Goal: Task Accomplishment & Management: Manage account settings

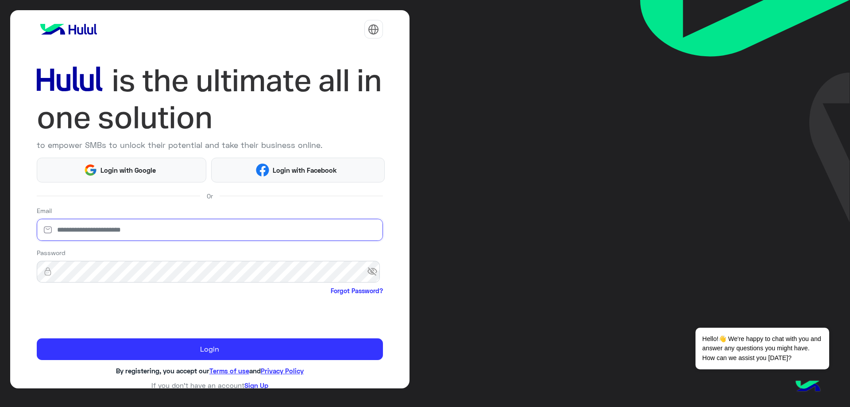
click at [172, 226] on input "email" at bounding box center [210, 230] width 346 height 22
type input "**********"
click at [370, 266] on span "visibility_off" at bounding box center [375, 272] width 16 height 16
click at [369, 265] on span "visibility" at bounding box center [375, 272] width 16 height 16
click at [369, 265] on span "visibility_off" at bounding box center [375, 272] width 16 height 16
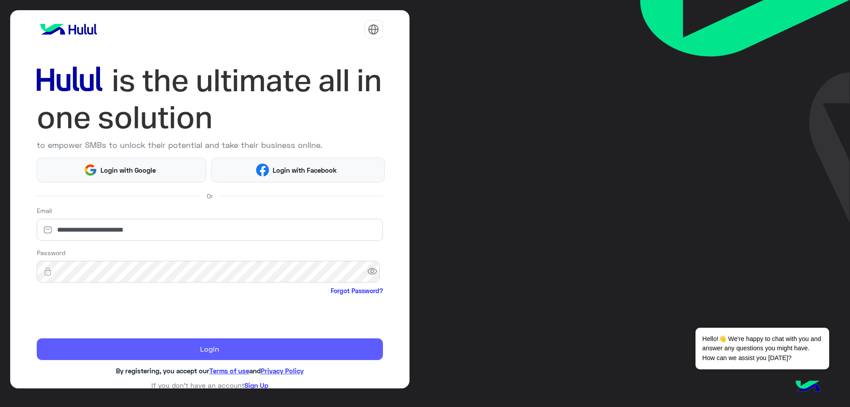
click at [118, 347] on button "Login" at bounding box center [210, 349] width 346 height 22
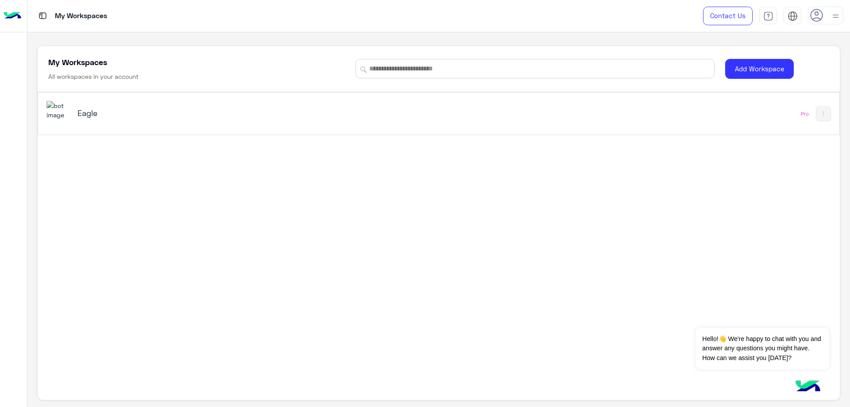
click at [159, 121] on div "Eagle" at bounding box center [281, 114] width 470 height 26
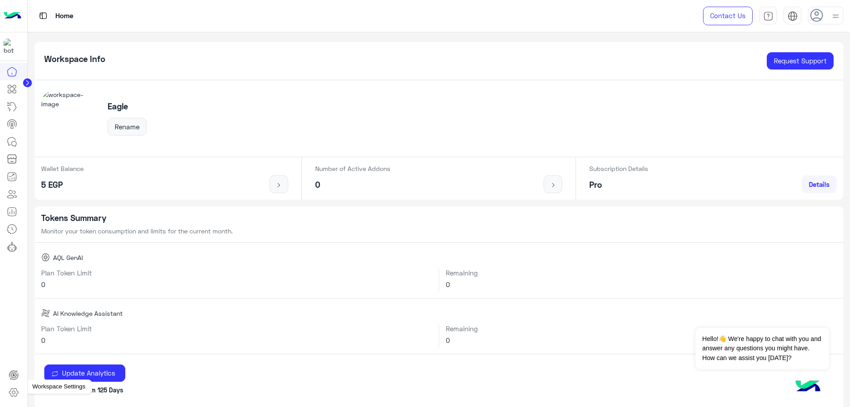
click at [17, 390] on icon at bounding box center [13, 392] width 11 height 11
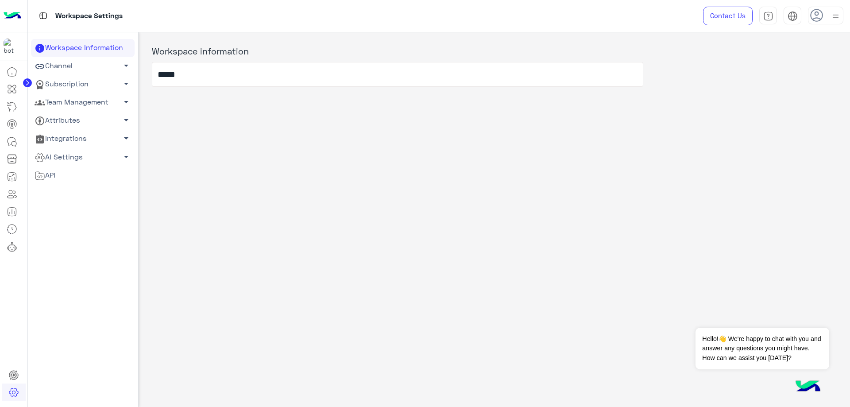
click at [93, 93] on link "Team Management arrow_drop_down" at bounding box center [83, 102] width 104 height 18
click at [78, 119] on link "Team Members" at bounding box center [83, 119] width 104 height 15
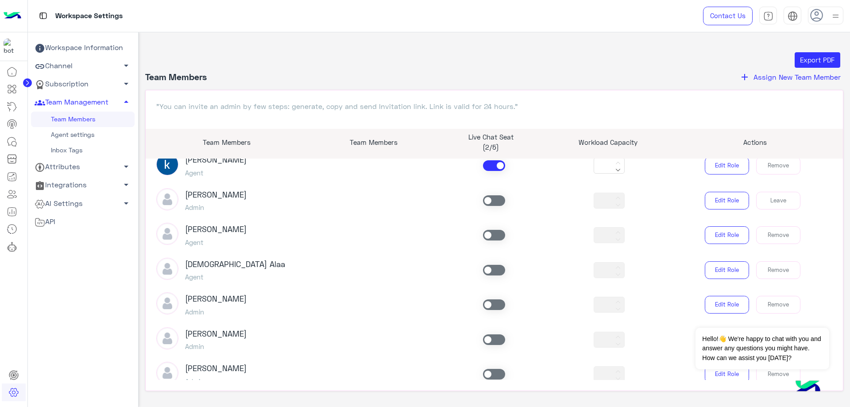
scroll to position [147, 0]
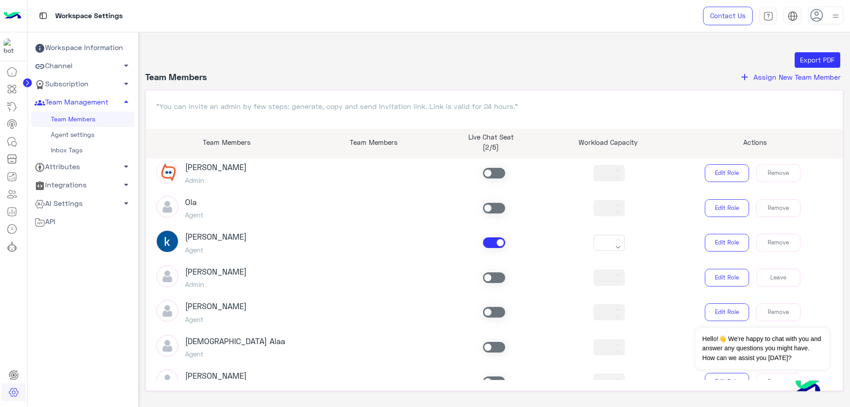
click at [486, 245] on span at bounding box center [494, 242] width 22 height 11
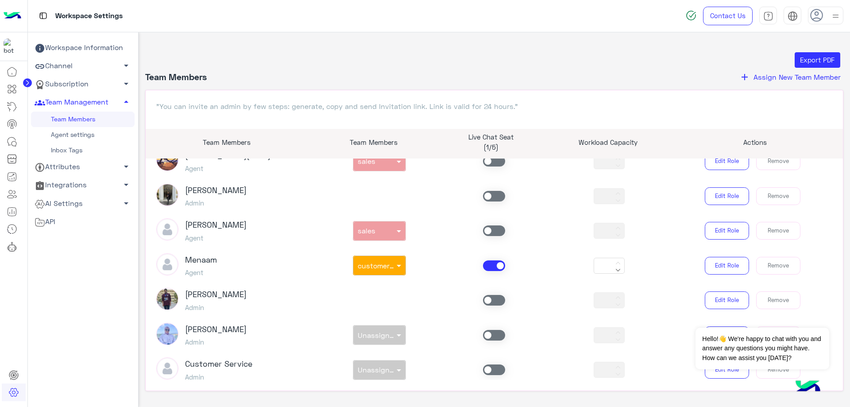
scroll to position [589, 0]
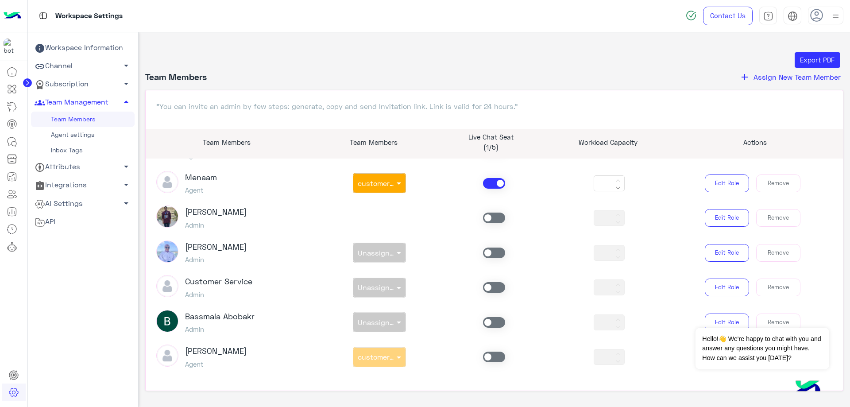
click at [484, 183] on span at bounding box center [494, 183] width 22 height 11
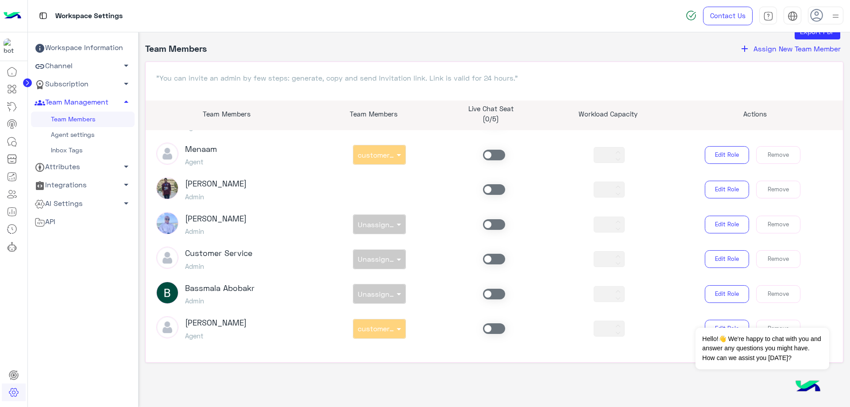
click at [493, 329] on span at bounding box center [494, 328] width 22 height 11
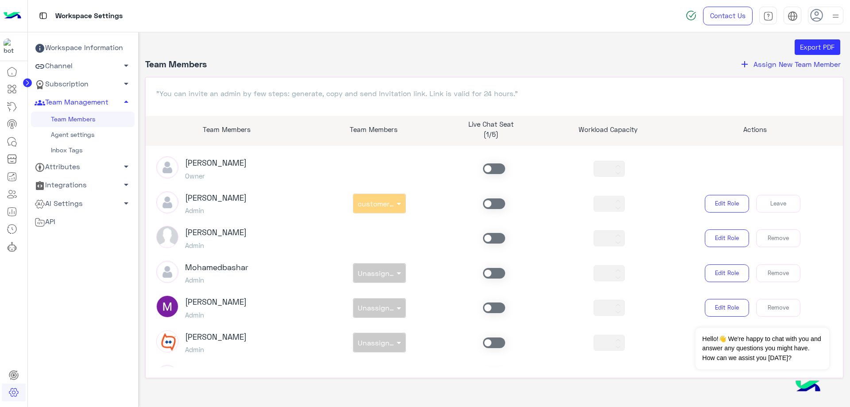
scroll to position [0, 0]
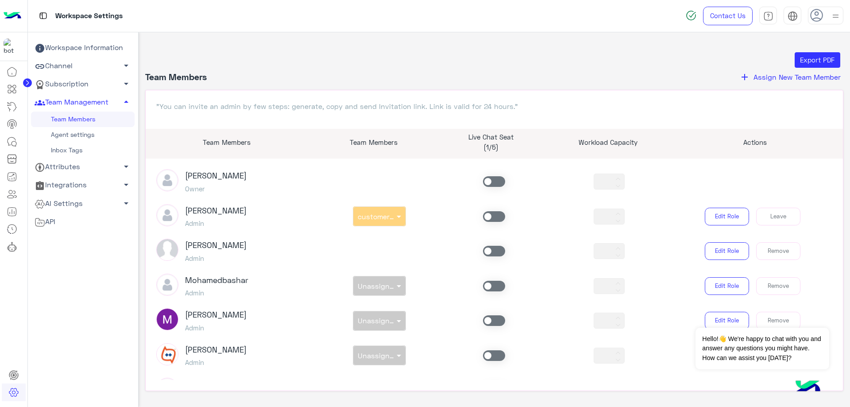
click at [493, 211] on span at bounding box center [494, 216] width 22 height 11
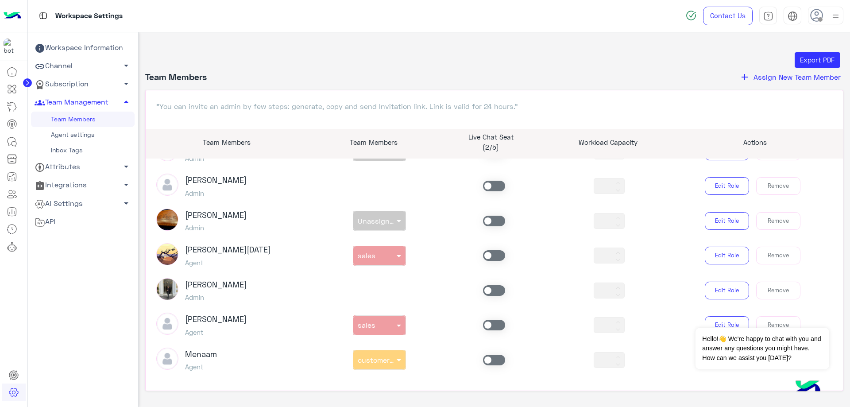
scroll to position [443, 0]
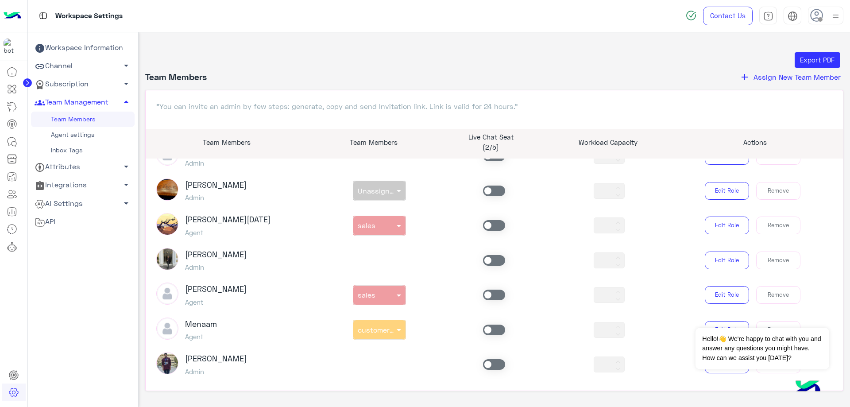
click at [489, 222] on span at bounding box center [494, 225] width 22 height 11
click at [491, 283] on div "[PERSON_NAME] Agent non × sales *** Edit Role Remove" at bounding box center [495, 294] width 690 height 25
click at [487, 294] on span at bounding box center [494, 294] width 22 height 11
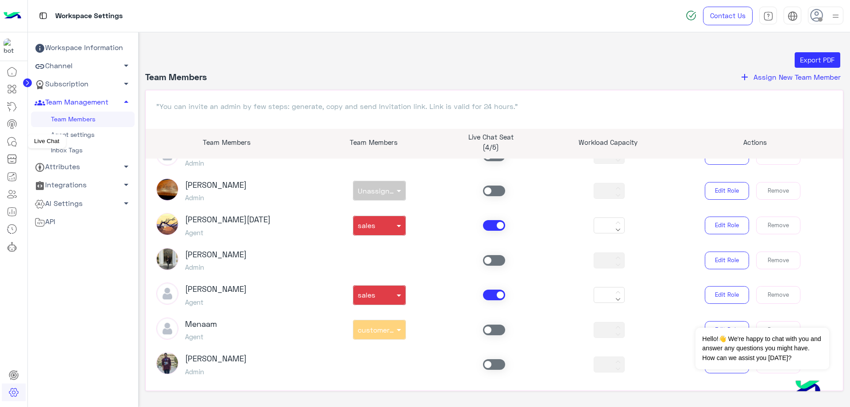
click at [16, 143] on icon at bounding box center [14, 143] width 5 height 5
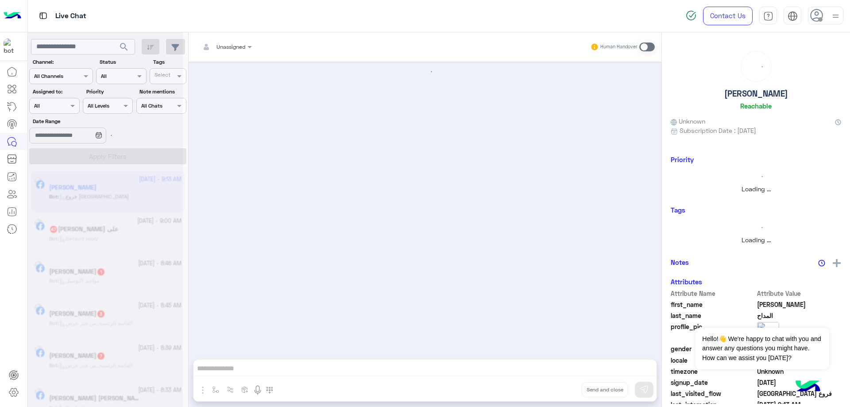
click at [819, 17] on span at bounding box center [820, 19] width 4 height 4
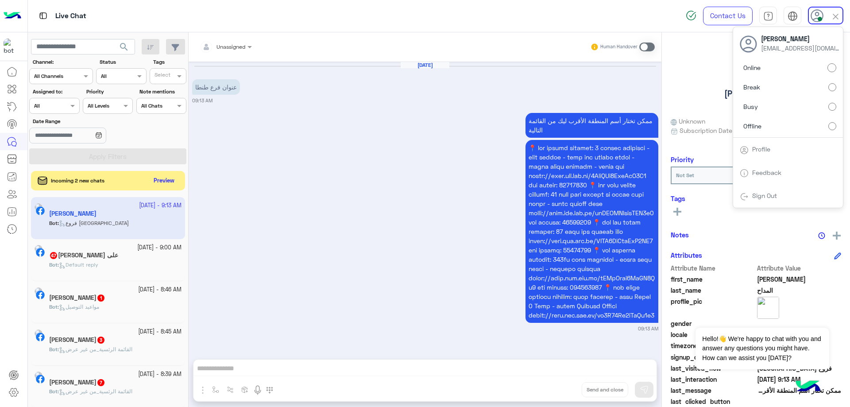
click at [62, 103] on div at bounding box center [54, 104] width 49 height 8
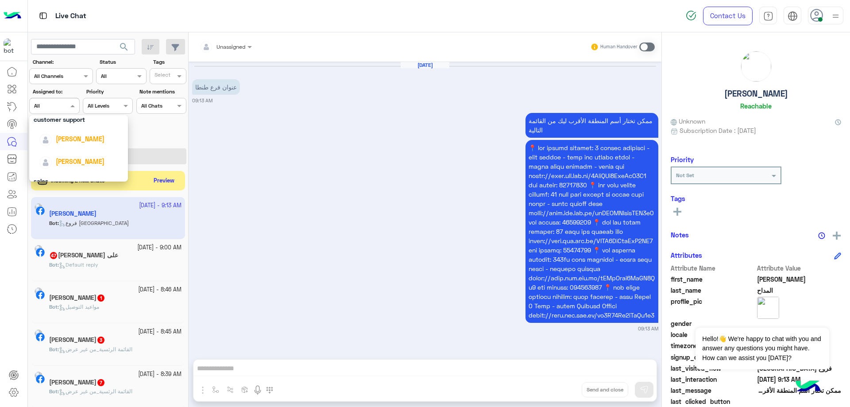
scroll to position [22, 0]
click at [83, 163] on span "[PERSON_NAME]" at bounding box center [80, 160] width 49 height 8
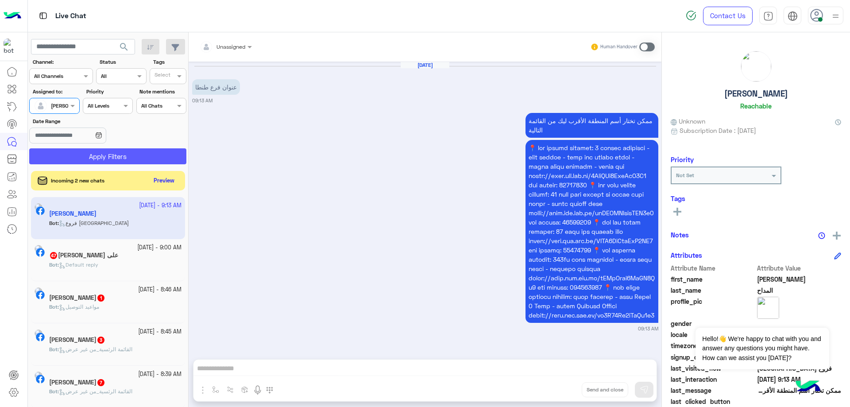
click at [124, 161] on button "Apply Filters" at bounding box center [107, 156] width 157 height 16
